Goal: Task Accomplishment & Management: Manage account settings

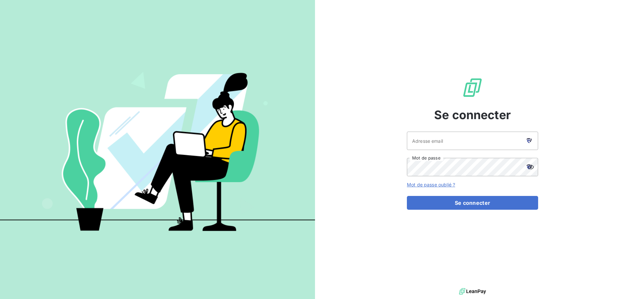
click at [529, 140] on icon at bounding box center [528, 141] width 3 height 4
type input "[EMAIL_ADDRESS][DOMAIN_NAME]"
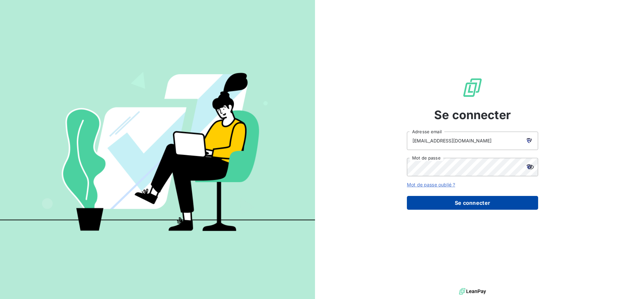
click at [447, 197] on button "Se connecter" at bounding box center [472, 203] width 131 height 14
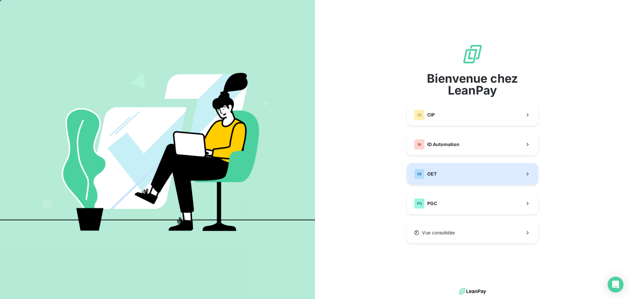
click at [449, 169] on button "OE OET" at bounding box center [472, 174] width 131 height 22
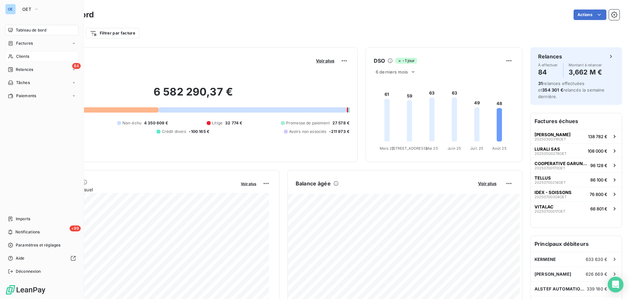
click at [18, 55] on span "Clients" at bounding box center [22, 56] width 13 height 6
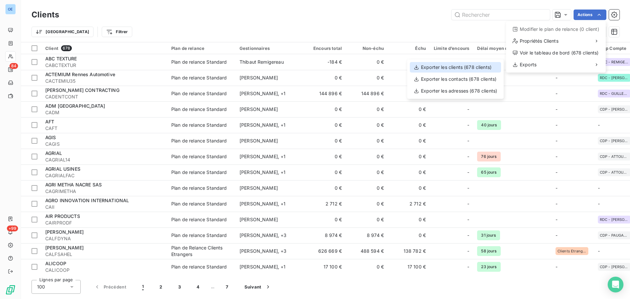
click at [474, 63] on div "Exporter les clients (678 clients)" at bounding box center [455, 67] width 91 height 10
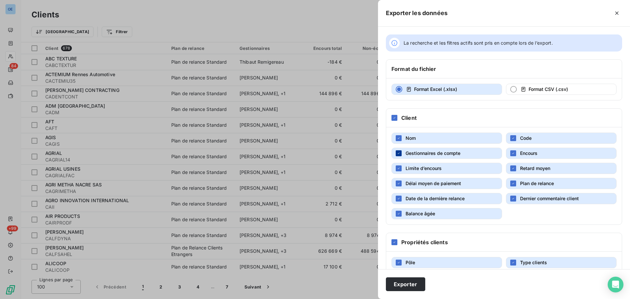
click at [396, 153] on div "button" at bounding box center [399, 153] width 6 height 6
click at [511, 154] on icon "button" at bounding box center [513, 153] width 4 height 4
click at [425, 169] on span "Limite d’encours" at bounding box center [423, 168] width 36 height 6
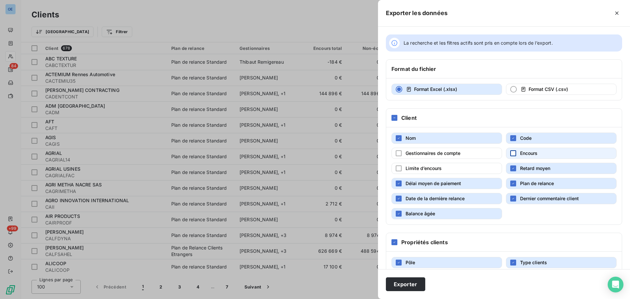
click at [520, 184] on span "Plan de relance" at bounding box center [537, 183] width 34 height 6
drag, startPoint x: 453, startPoint y: 200, endPoint x: 469, endPoint y: 198, distance: 16.2
click at [453, 200] on span "Date de la dernière relance" at bounding box center [434, 199] width 59 height 6
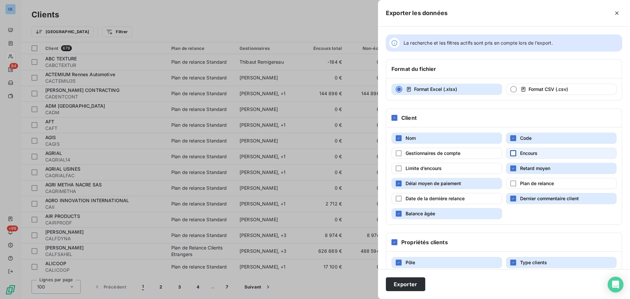
click at [522, 197] on span "Dernier commentaire client" at bounding box center [549, 199] width 59 height 6
click at [433, 212] on span "Balance âgée" at bounding box center [420, 214] width 30 height 6
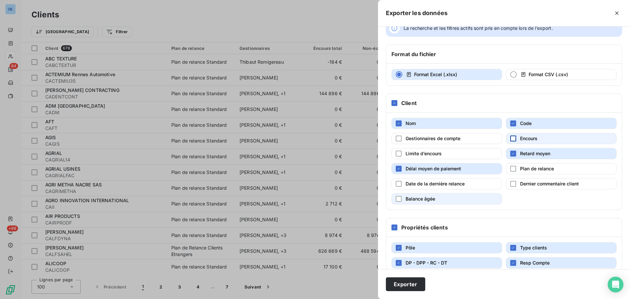
scroll to position [28, 0]
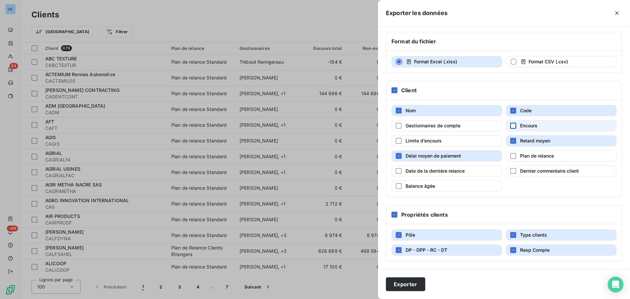
click at [434, 231] on button "Pôle" at bounding box center [446, 234] width 111 height 11
click at [548, 232] on button "Type clients" at bounding box center [561, 234] width 111 height 11
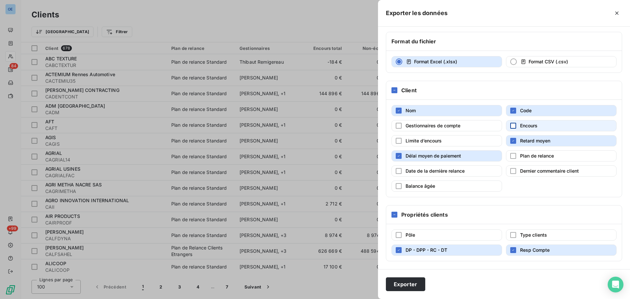
drag, startPoint x: 554, startPoint y: 250, endPoint x: 538, endPoint y: 255, distance: 16.7
click at [554, 251] on button "Resp Compte" at bounding box center [561, 249] width 111 height 11
click at [459, 249] on button "DP - DPP - RC - DT" at bounding box center [446, 249] width 111 height 11
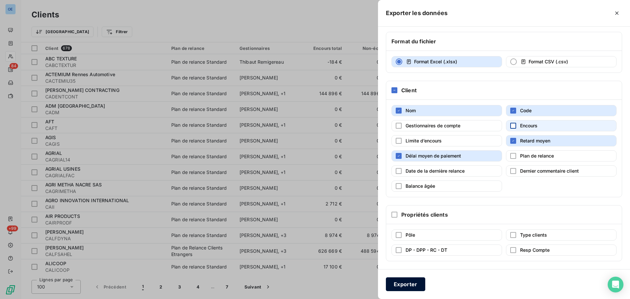
click at [418, 282] on button "Exporter" at bounding box center [405, 284] width 39 height 14
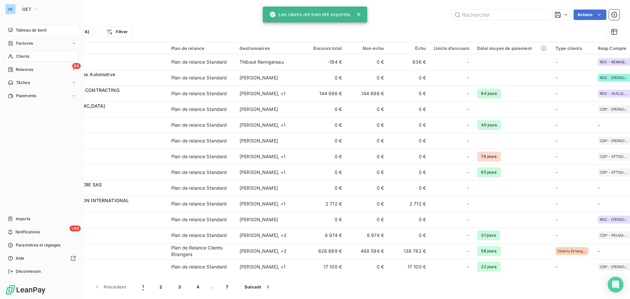
click at [17, 29] on span "Tableau de bord" at bounding box center [31, 30] width 31 height 6
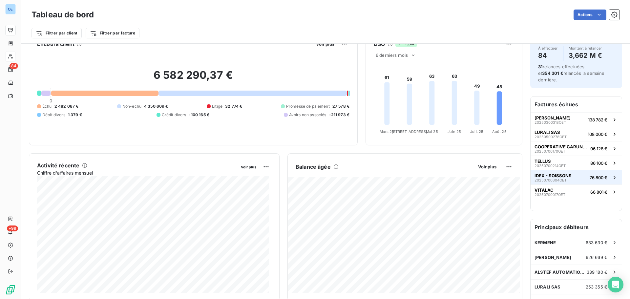
scroll to position [33, 0]
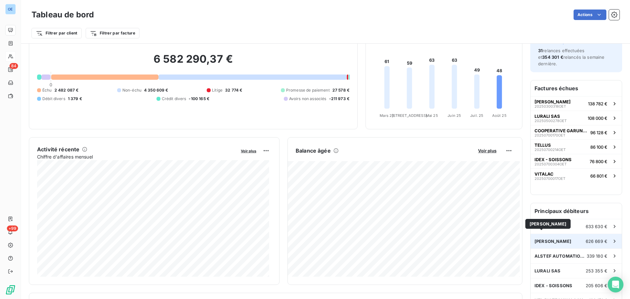
click at [544, 238] on span "ALF SAHEL" at bounding box center [552, 240] width 37 height 5
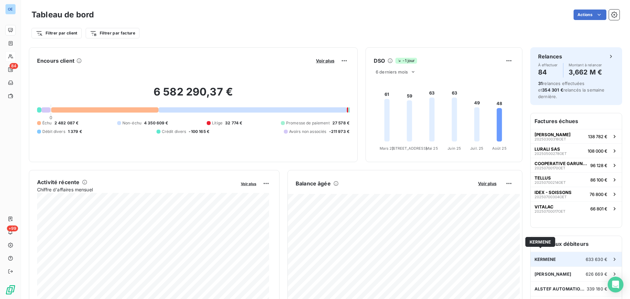
click at [547, 257] on span "KERMENE" at bounding box center [544, 259] width 21 height 5
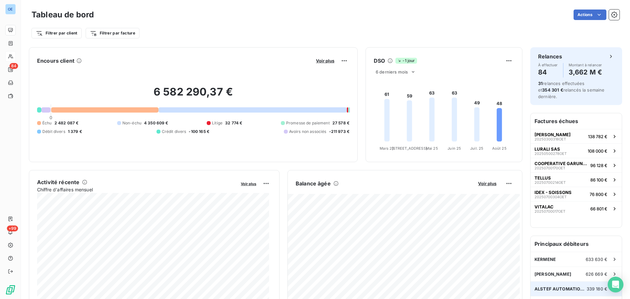
click at [573, 286] on span "ALSTEF AUTOMATION S.A" at bounding box center [560, 288] width 52 height 5
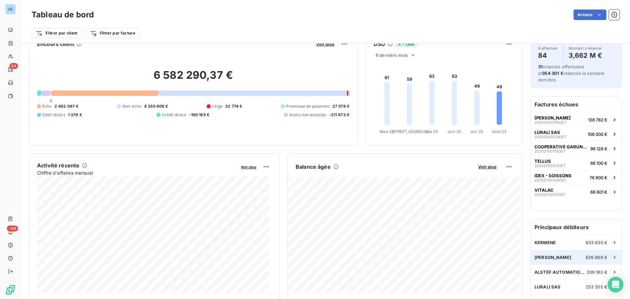
scroll to position [33, 0]
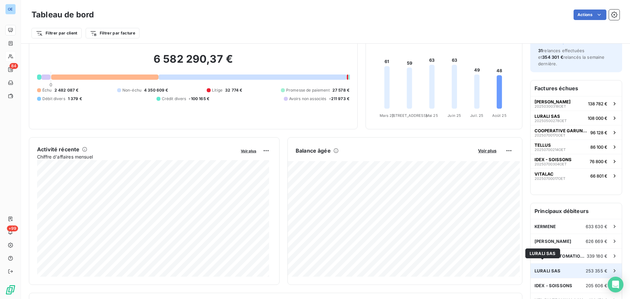
click at [547, 268] on span "LURALI SAS" at bounding box center [547, 270] width 26 height 5
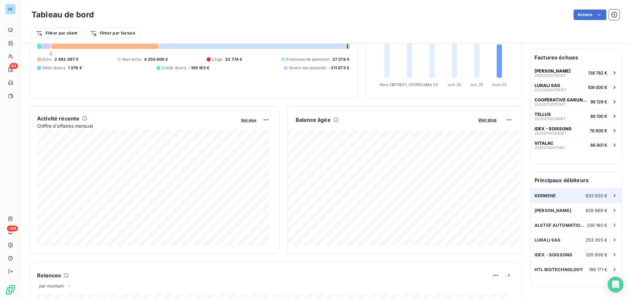
scroll to position [66, 0]
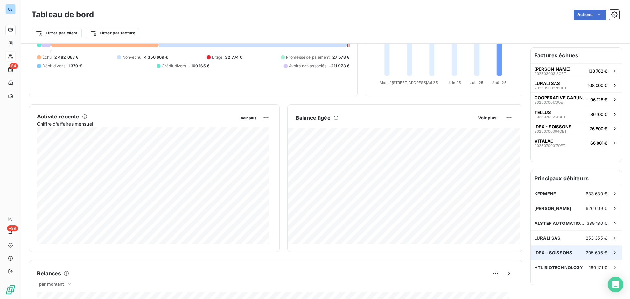
click at [553, 250] on span "IDEX - SOISSONS" at bounding box center [553, 252] width 38 height 5
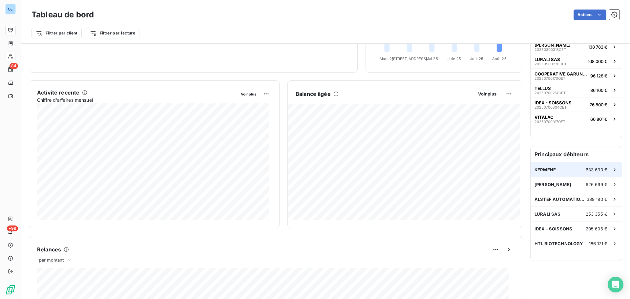
scroll to position [99, 0]
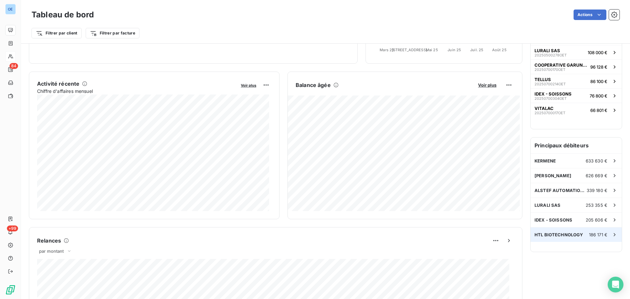
click at [552, 232] on span "HTL BIOTECHNOLOGY" at bounding box center [558, 234] width 49 height 5
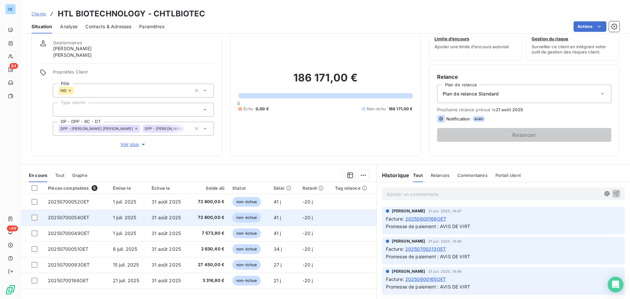
scroll to position [33, 0]
